Goal: Information Seeking & Learning: Learn about a topic

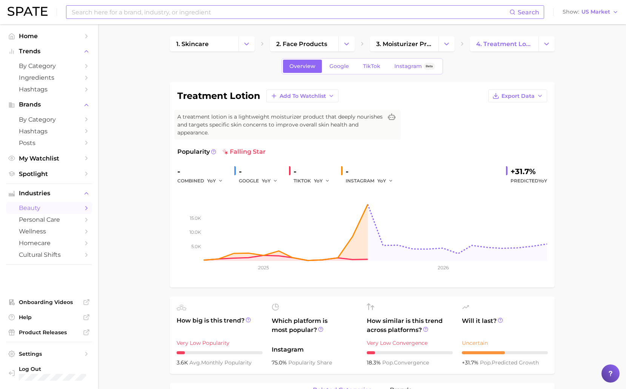
click at [194, 12] on input at bounding box center [290, 12] width 439 height 13
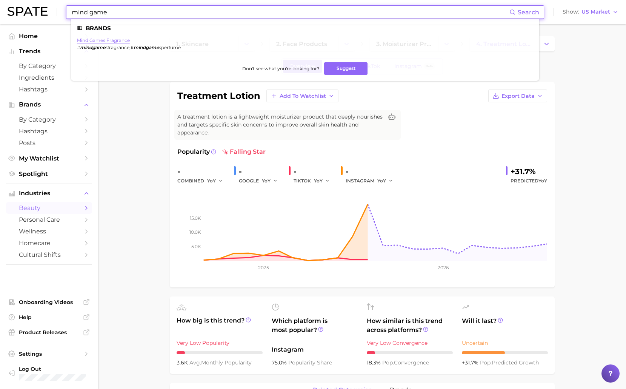
type input "mind game"
click at [123, 39] on link "mind games fragrance" at bounding box center [103, 40] width 53 height 6
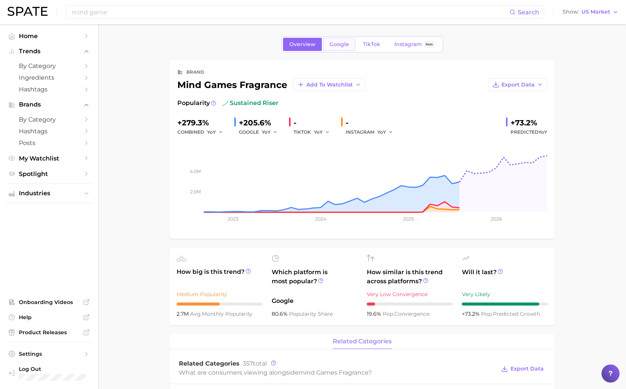
click at [345, 46] on span "Google" at bounding box center [340, 44] width 20 height 6
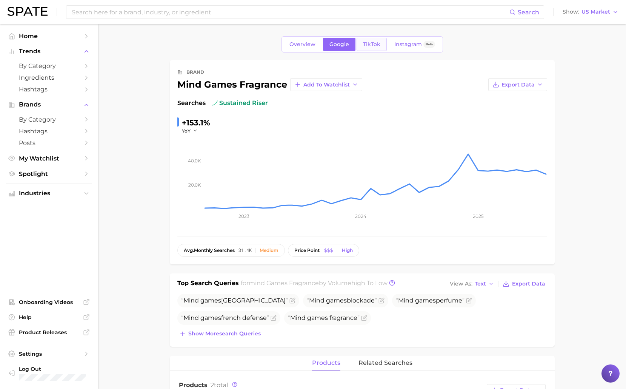
click at [376, 46] on span "TikTok" at bounding box center [371, 44] width 17 height 6
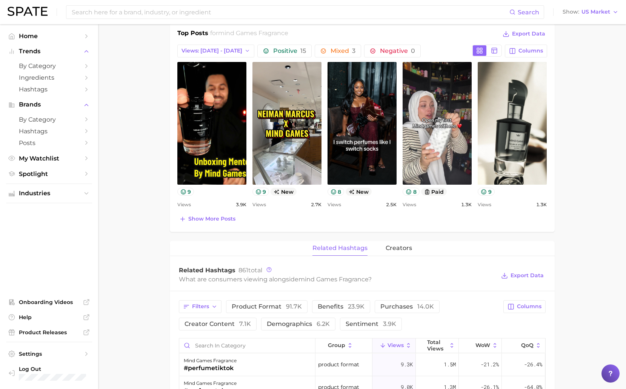
scroll to position [340, 0]
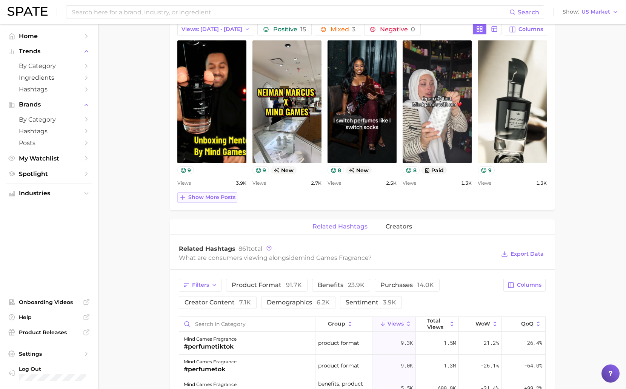
click at [207, 196] on span "Show more posts" at bounding box center [211, 197] width 47 height 6
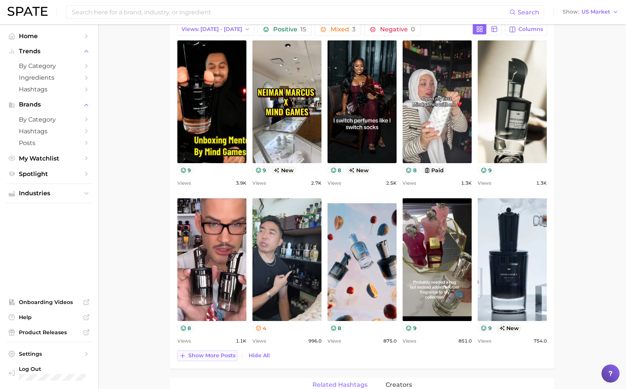
click at [198, 358] on span "Show more posts" at bounding box center [211, 355] width 47 height 6
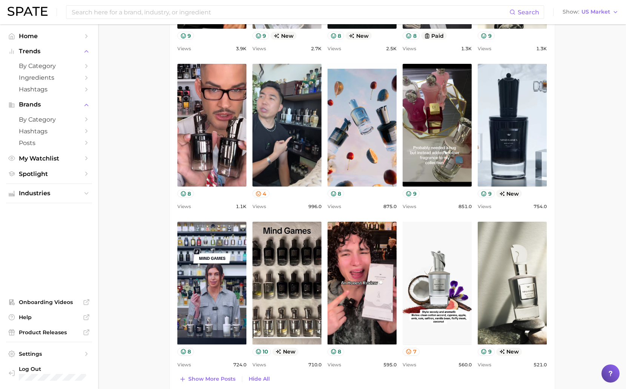
scroll to position [529, 0]
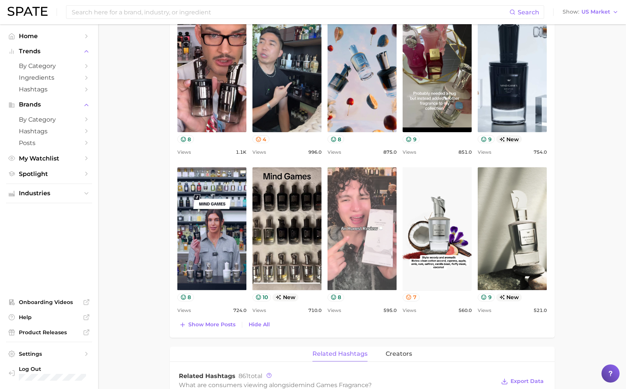
click at [341, 247] on link "view post on TikTok" at bounding box center [362, 228] width 69 height 123
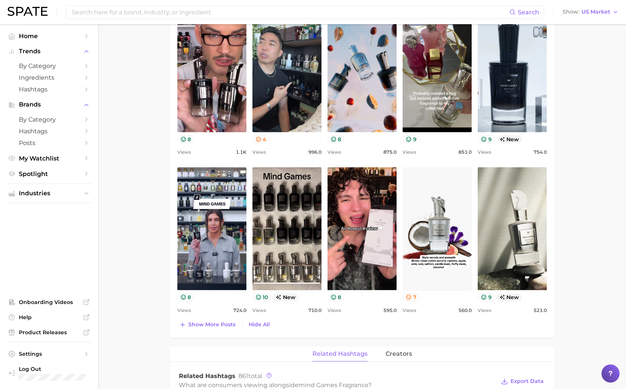
click at [130, 122] on main "Overview Google TikTok Instagram Beta brand mind games fragrance Add to Watchli…" at bounding box center [362, 188] width 528 height 1384
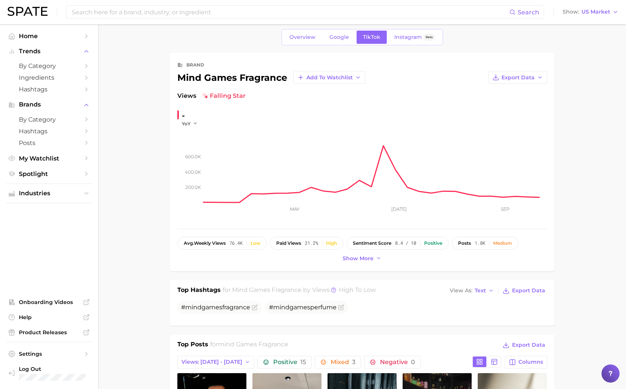
scroll to position [0, 0]
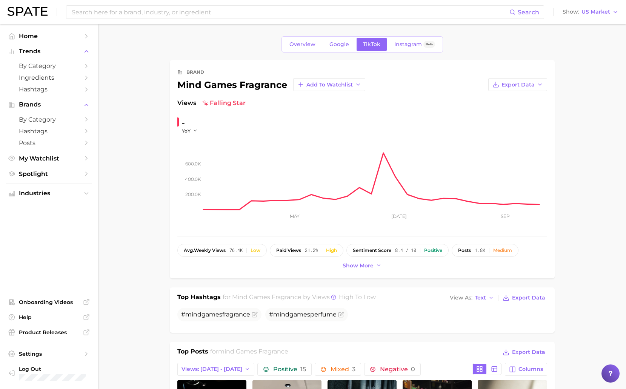
click at [345, 52] on div "Overview Google TikTok Instagram Beta" at bounding box center [363, 44] width 162 height 16
click at [343, 43] on span "Google" at bounding box center [340, 44] width 20 height 6
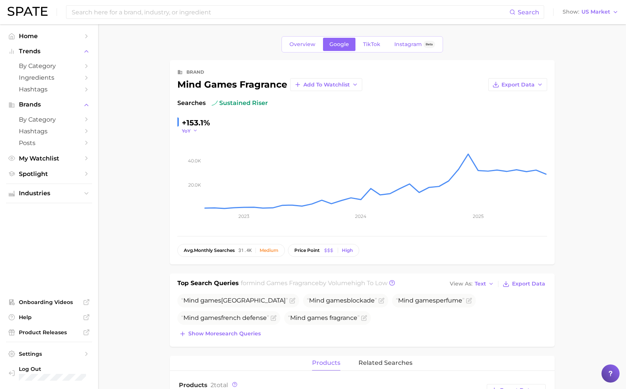
click at [192, 130] on button "YoY" at bounding box center [190, 131] width 16 height 6
click at [194, 156] on span "QoQ" at bounding box center [192, 155] width 12 height 6
click at [193, 132] on button "QoQ" at bounding box center [191, 131] width 18 height 6
click at [193, 143] on span "YoY" at bounding box center [190, 141] width 9 height 6
click at [369, 45] on span "TikTok" at bounding box center [371, 44] width 17 height 6
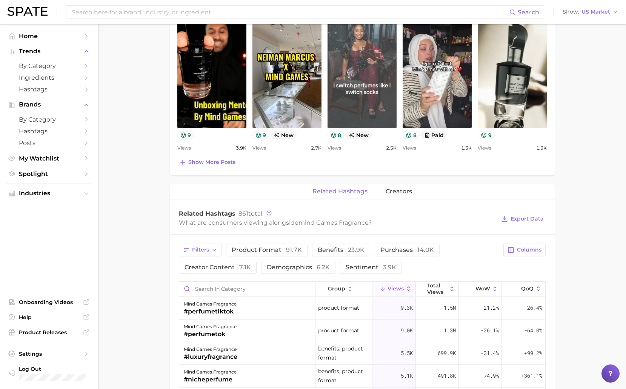
scroll to position [189, 0]
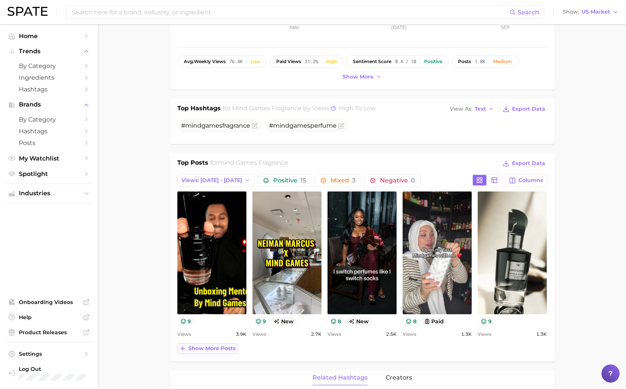
click at [230, 345] on span "Show more posts" at bounding box center [211, 348] width 47 height 6
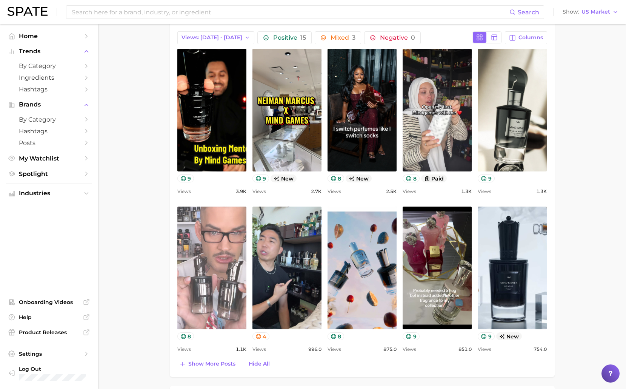
scroll to position [0, 0]
